Goal: Feedback & Contribution: Contribute content

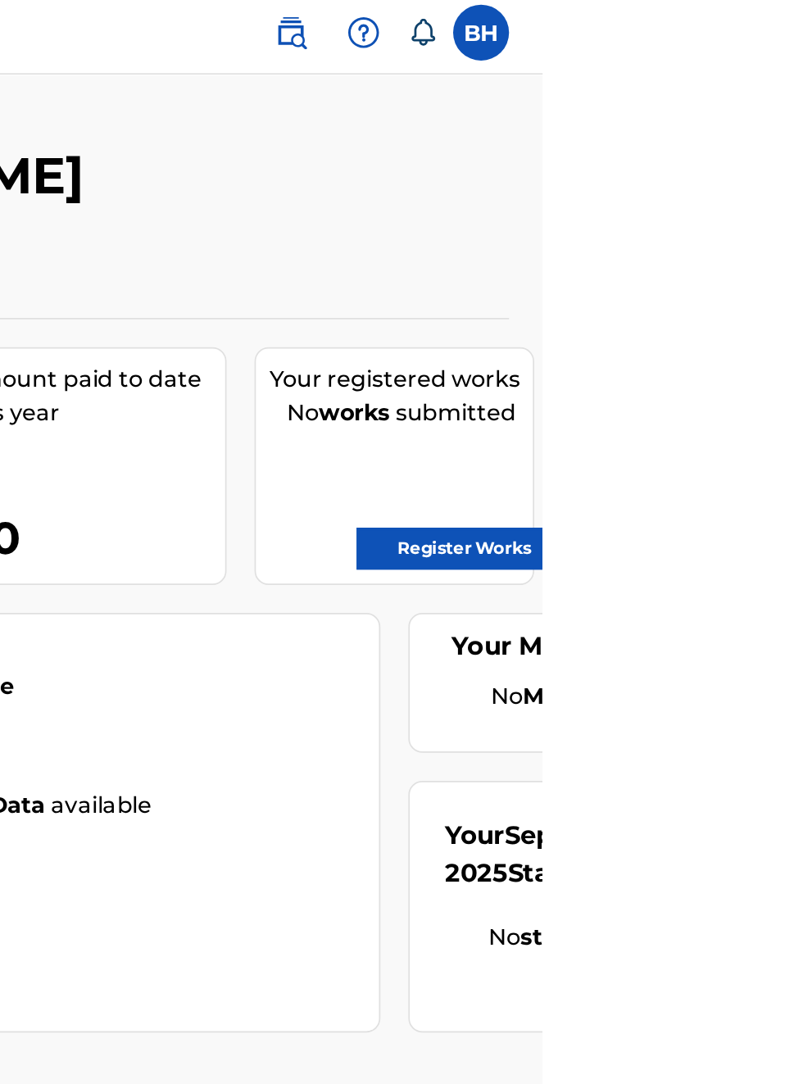
scroll to position [5, 485]
click at [786, 328] on link "Register Works" at bounding box center [757, 327] width 126 height 25
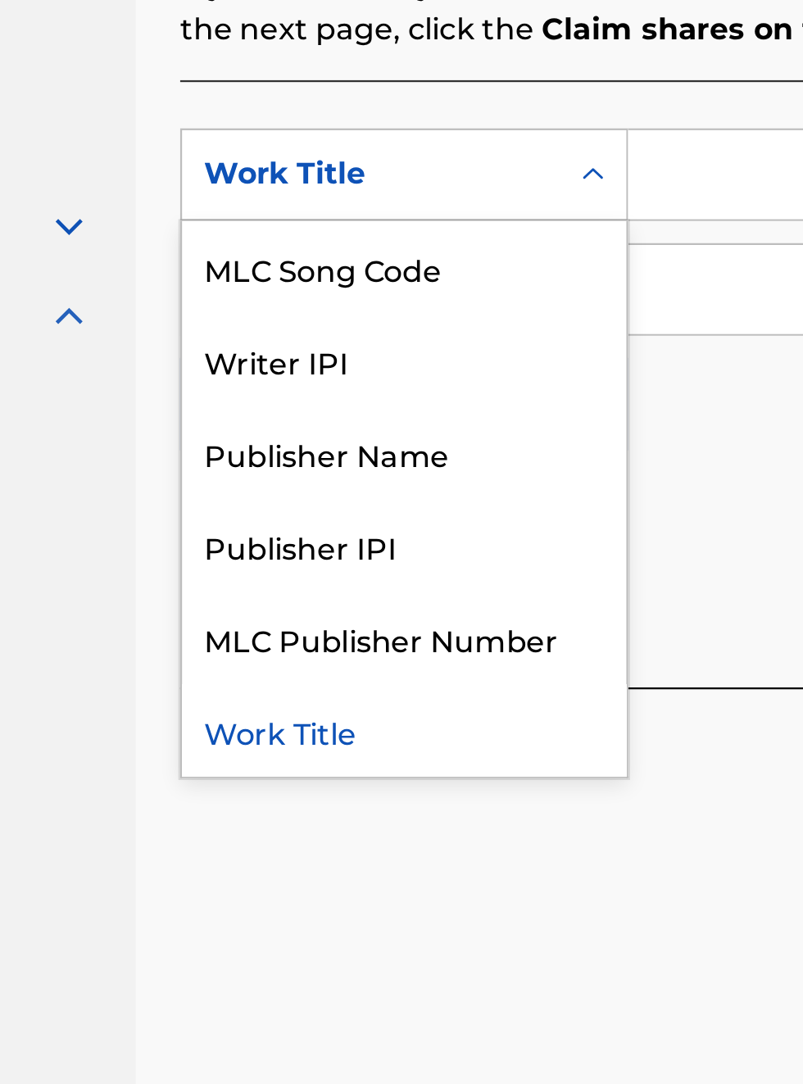
scroll to position [457, 193]
click at [365, 700] on div "Publisher IPI" at bounding box center [372, 698] width 197 height 41
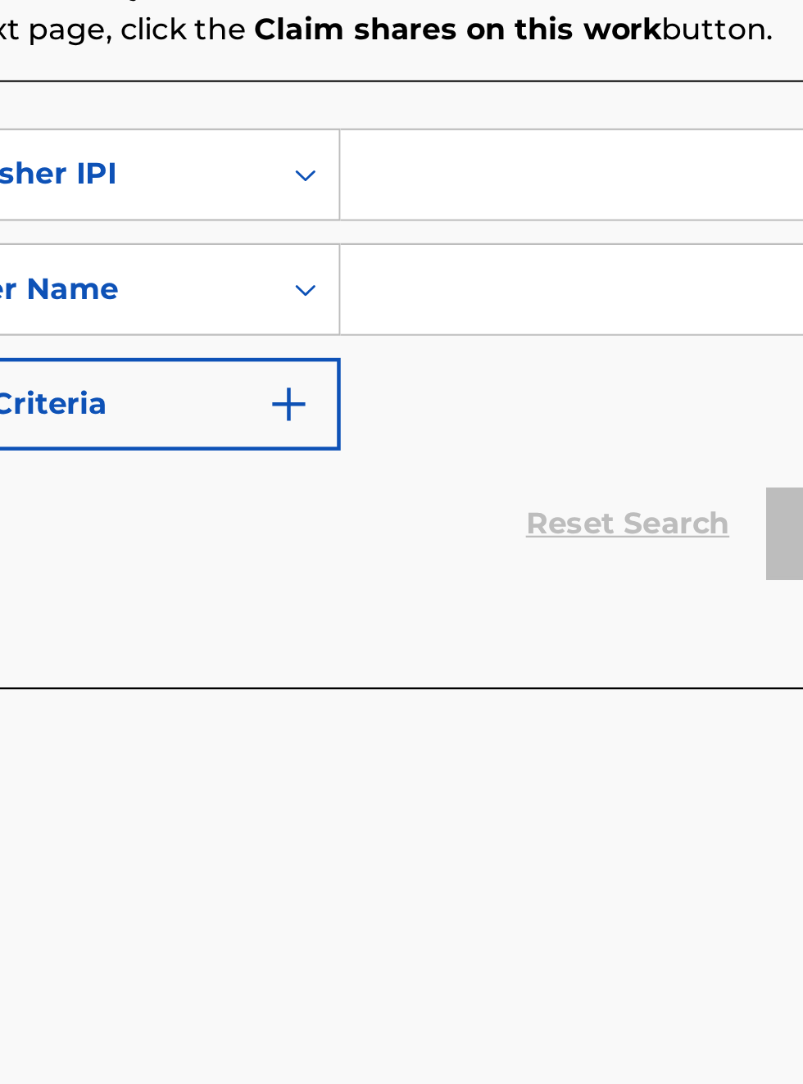
scroll to position [457, 321]
click at [541, 529] on input "Search Form" at bounding box center [627, 534] width 311 height 39
type input "00340604990"
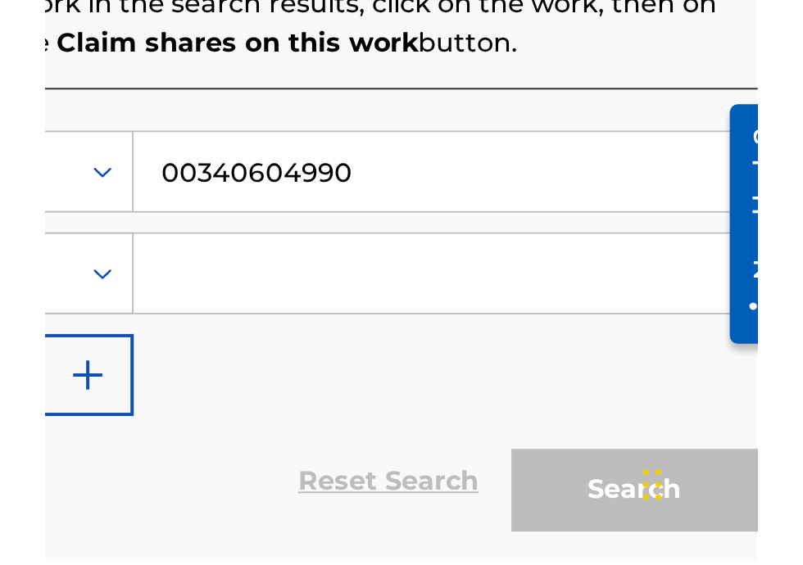
scroll to position [127, 0]
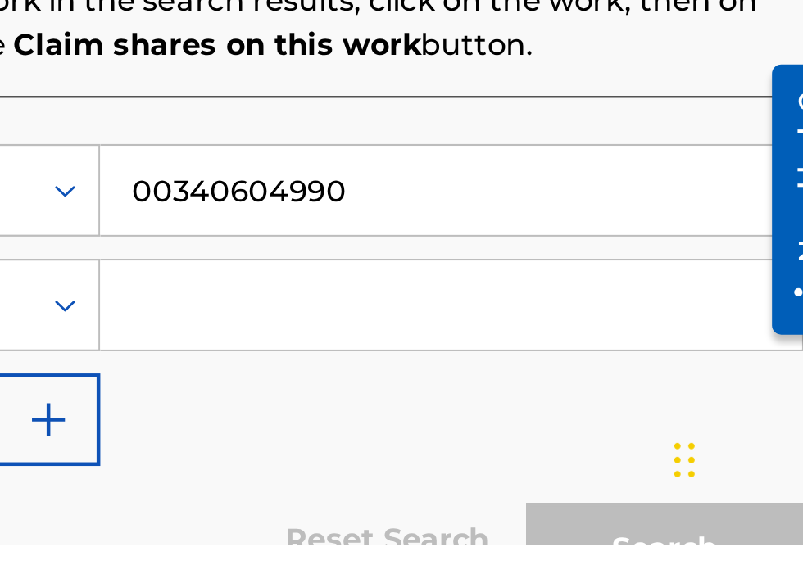
click at [544, 465] on input "Search Form" at bounding box center [627, 458] width 311 height 39
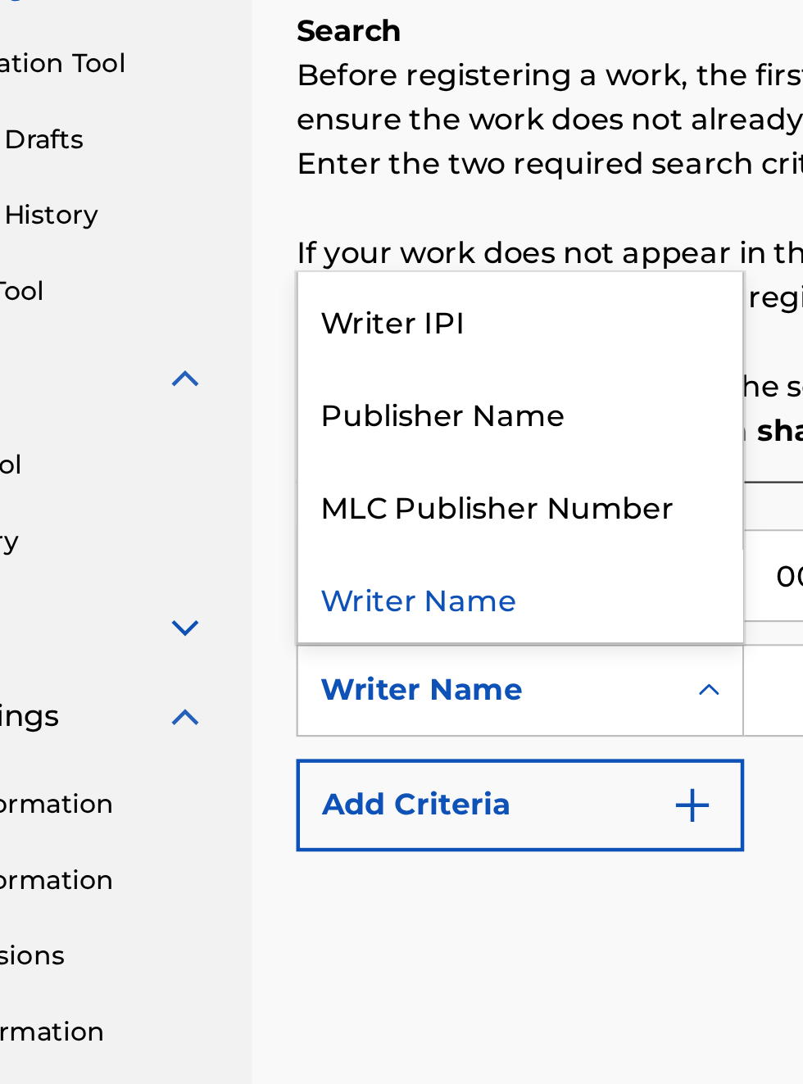
scroll to position [280, 143]
click at [379, 442] on div "Publisher Name" at bounding box center [372, 462] width 197 height 41
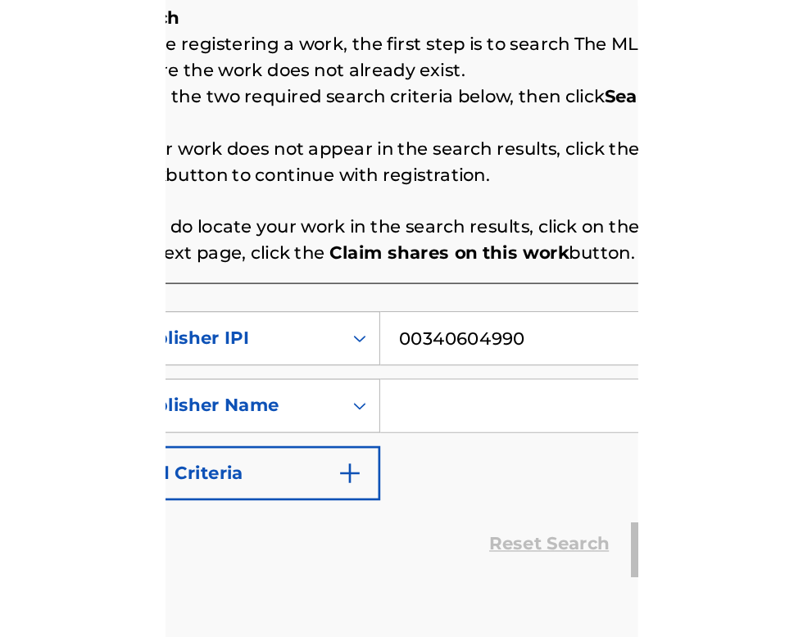
scroll to position [280, 310]
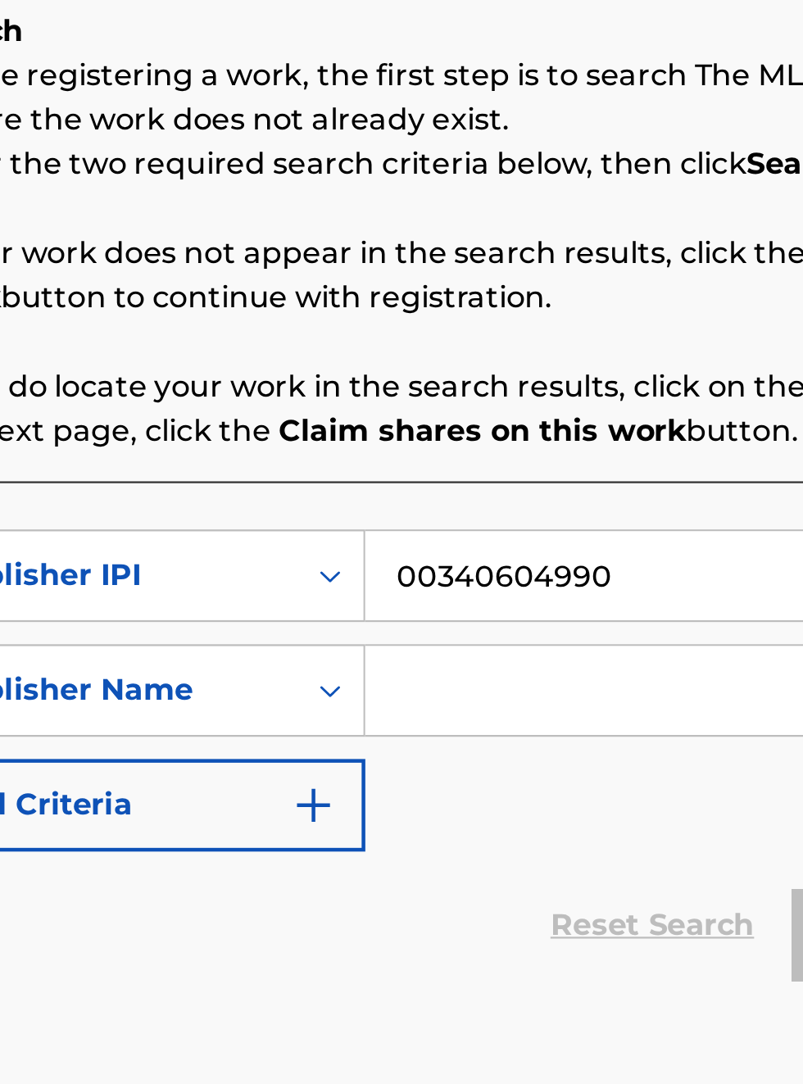
click at [515, 566] on input "Search Form" at bounding box center [627, 585] width 311 height 39
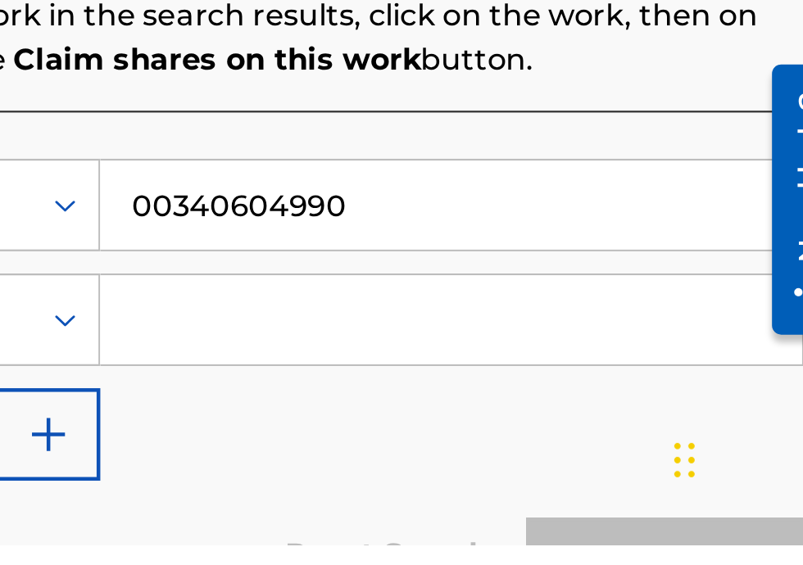
scroll to position [0, 0]
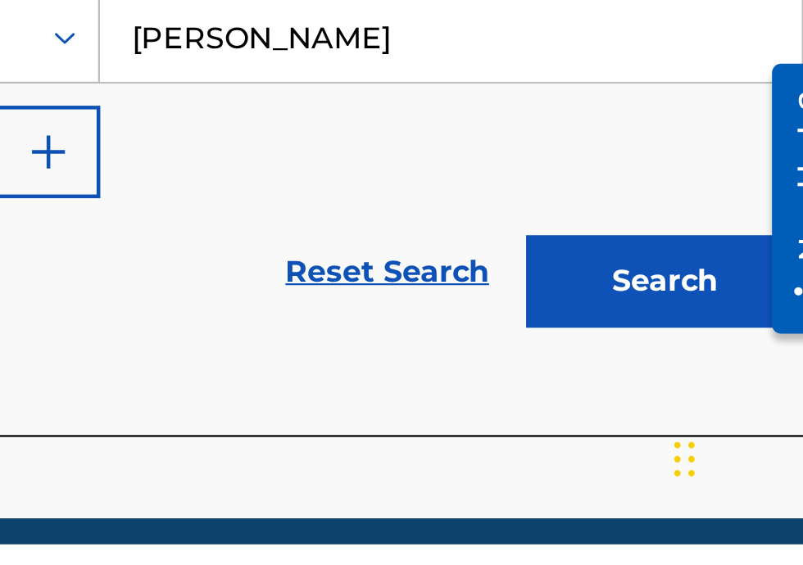
type input "[PERSON_NAME]"
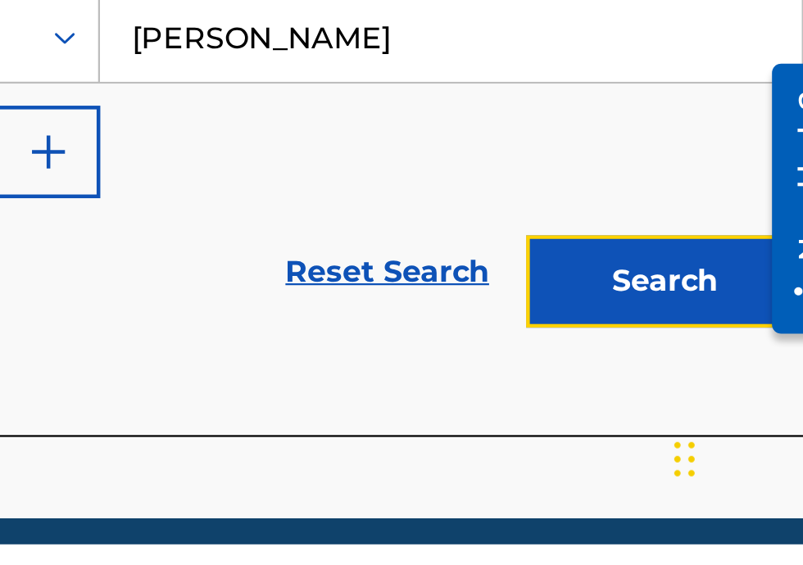
click at [736, 447] on button "Search" at bounding box center [721, 448] width 123 height 41
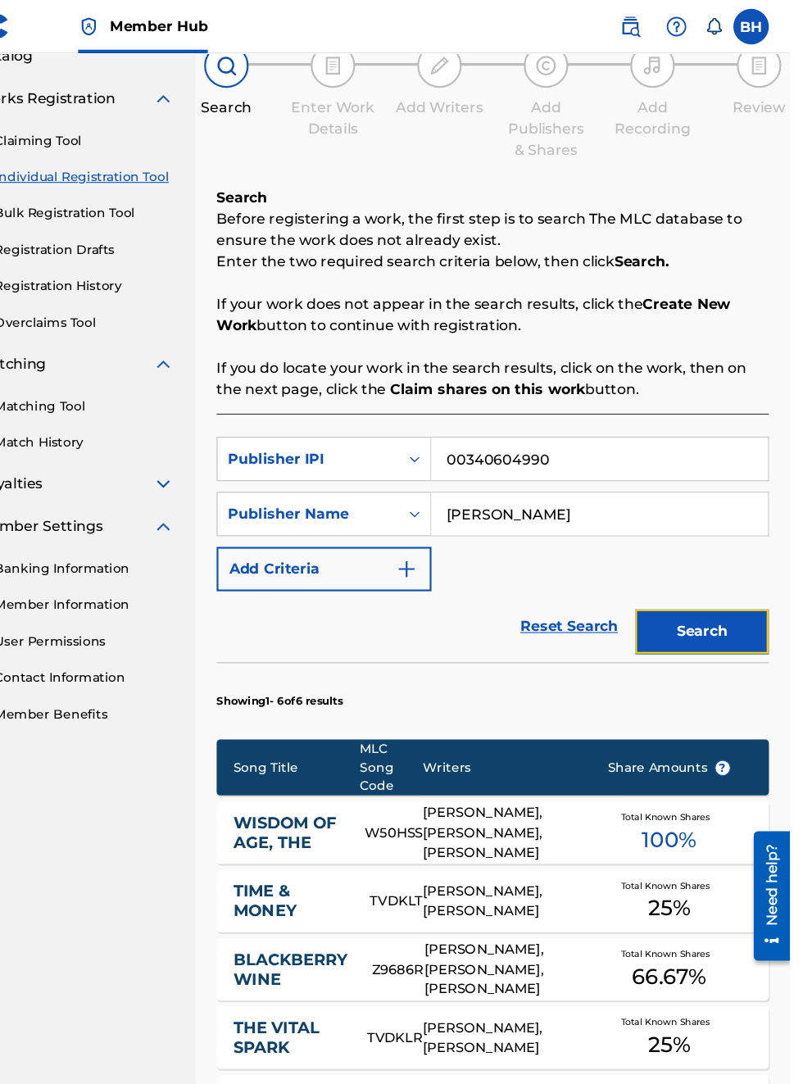
click at [741, 580] on button "Search" at bounding box center [721, 582] width 123 height 41
